Goal: Task Accomplishment & Management: Manage account settings

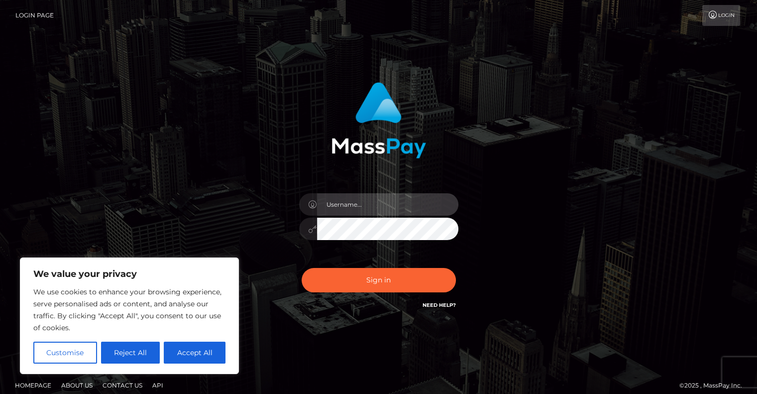
click at [343, 202] on input "text" at bounding box center [387, 204] width 141 height 22
type input "elimtl.quebec"gmail.com"
click at [302, 268] on button "Sign in" at bounding box center [379, 280] width 154 height 24
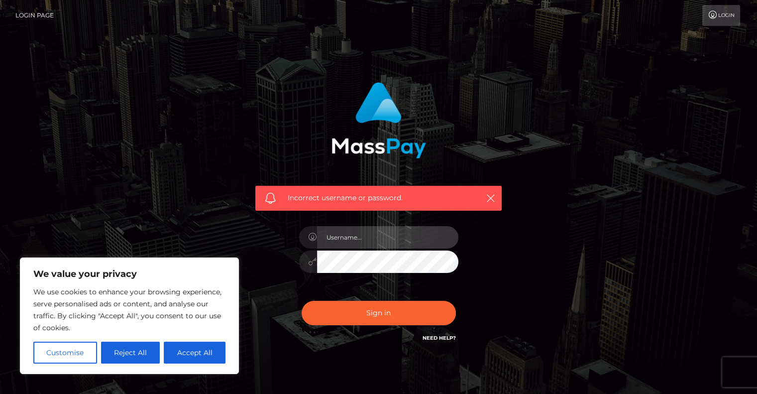
click at [366, 234] on input "text" at bounding box center [387, 237] width 141 height 22
type input "elimtl.quebec@gmail.com"
click at [302, 301] on button "Sign in" at bounding box center [379, 313] width 154 height 24
drag, startPoint x: 0, startPoint y: 0, endPoint x: 366, endPoint y: 234, distance: 434.9
click at [366, 234] on input "text" at bounding box center [387, 237] width 141 height 22
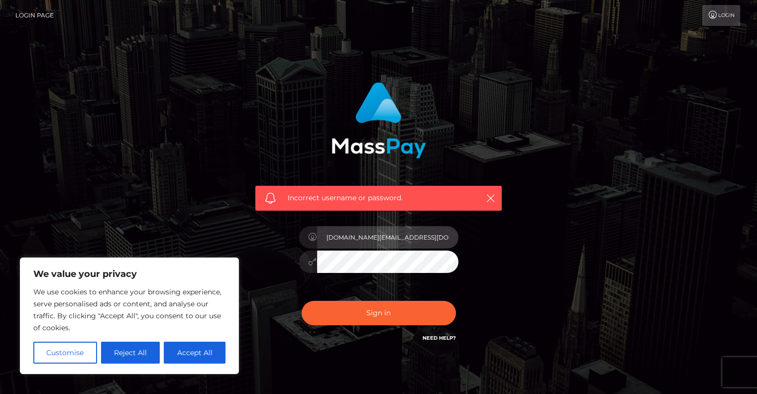
type input "elimtl.quebec@gmail.com"
click at [302, 301] on button "Sign in" at bounding box center [379, 313] width 154 height 24
click at [344, 240] on input "text" at bounding box center [387, 237] width 141 height 22
type input "tomtom.quebec@gmail.com"
click at [302, 301] on button "Sign in" at bounding box center [379, 313] width 154 height 24
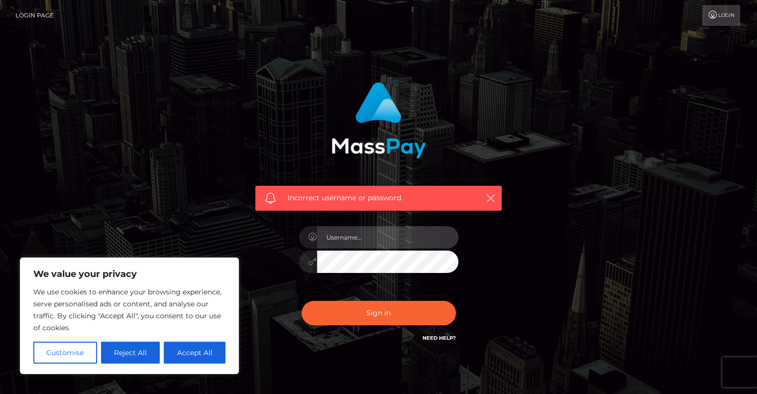
click at [363, 235] on input "text" at bounding box center [387, 237] width 141 height 22
type input "[DOMAIN_NAME][EMAIL_ADDRESS][DOMAIN_NAME]"
click at [302, 301] on button "Sign in" at bounding box center [379, 313] width 154 height 24
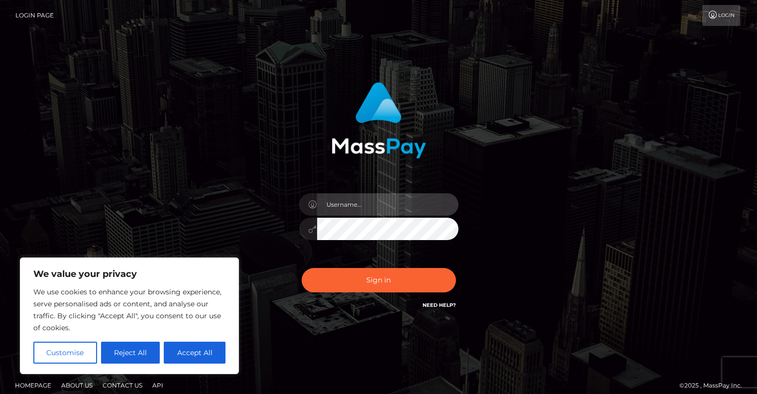
click at [366, 203] on input "text" at bounding box center [387, 204] width 141 height 22
type input "tomtom.quebec@gmail.com"
click at [302, 268] on button "Sign in" at bounding box center [379, 280] width 154 height 24
